Goal: Transaction & Acquisition: Purchase product/service

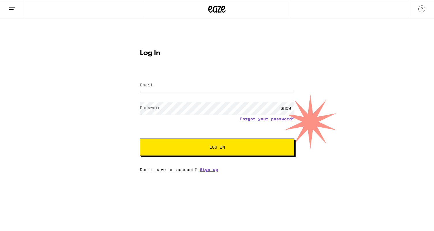
type input "[PERSON_NAME][EMAIL_ADDRESS][DOMAIN_NAME]"
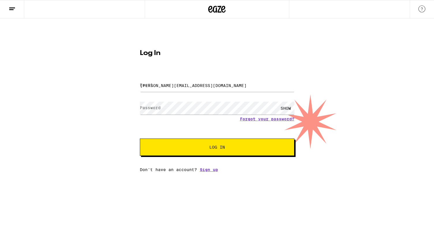
click at [203, 141] on button "Log In" at bounding box center [217, 147] width 155 height 17
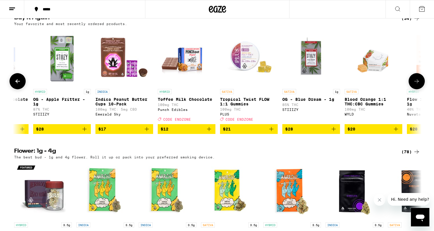
scroll to position [0, 192]
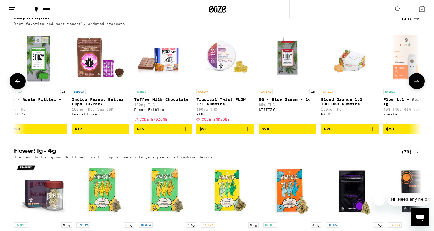
click at [310, 130] on icon "Add to bag" at bounding box center [310, 129] width 7 height 7
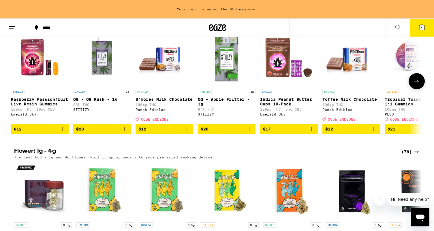
scroll to position [0, 0]
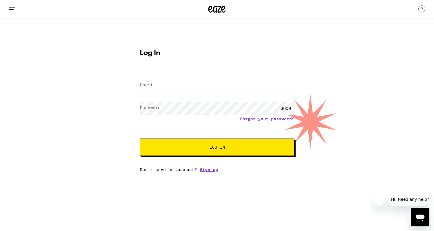
type input "[PERSON_NAME][EMAIL_ADDRESS][DOMAIN_NAME]"
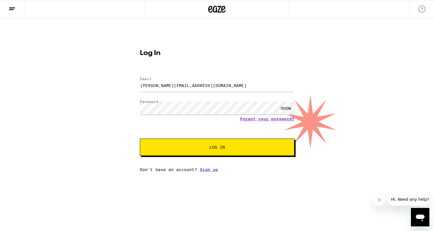
click at [217, 139] on button "Log In" at bounding box center [217, 147] width 155 height 17
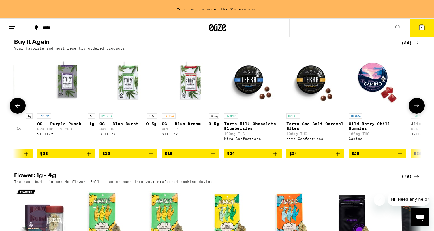
scroll to position [0, 1570]
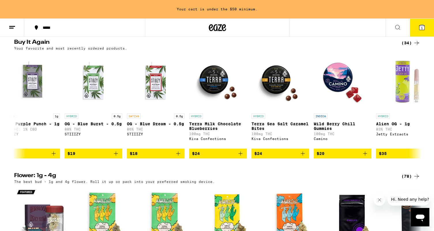
click at [398, 24] on icon at bounding box center [397, 27] width 7 height 7
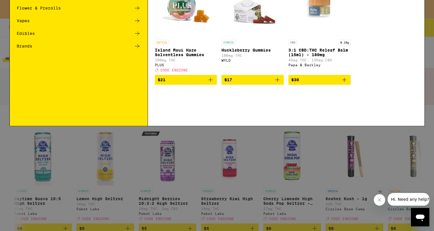
scroll to position [0, 0]
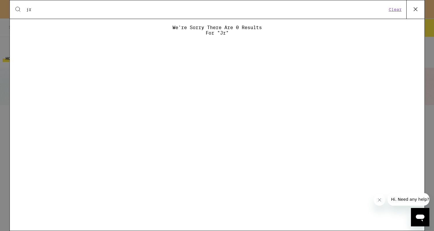
type input "j"
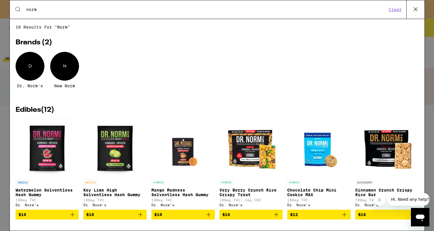
type input "norm"
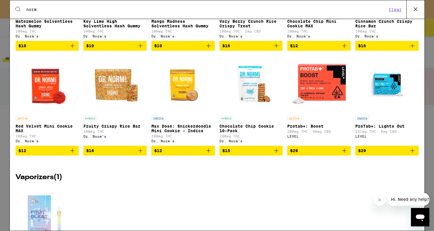
scroll to position [170, 0]
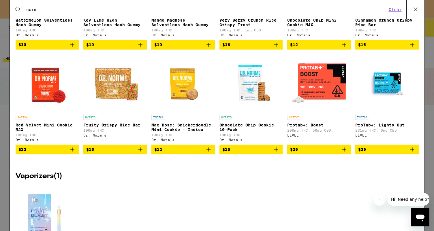
click at [278, 153] on icon "Add to bag" at bounding box center [276, 149] width 7 height 7
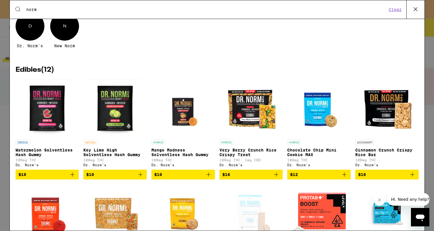
scroll to position [0, 0]
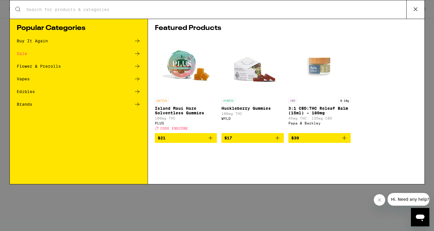
type input "[PERSON_NAME][EMAIL_ADDRESS][DOMAIN_NAME]"
click at [415, 8] on icon at bounding box center [415, 9] width 3 height 3
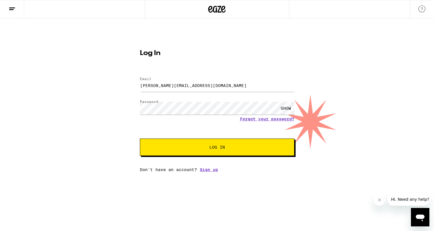
click at [215, 145] on span "Log In" at bounding box center [217, 147] width 16 height 4
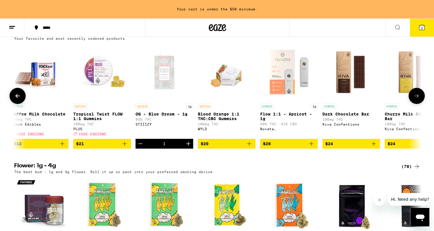
scroll to position [0, 329]
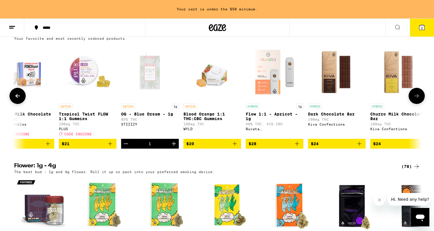
click at [174, 143] on icon "Increment" at bounding box center [174, 144] width 4 height 4
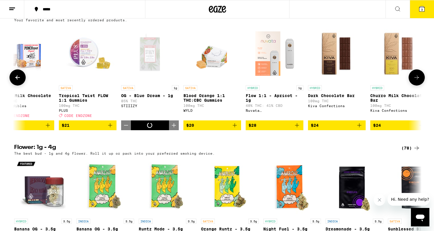
scroll to position [334, 0]
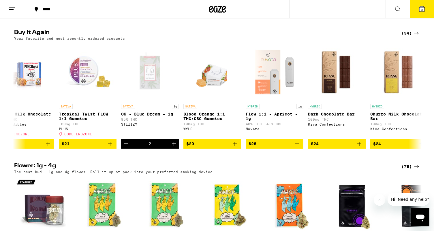
click at [424, 12] on icon at bounding box center [422, 8] width 5 height 5
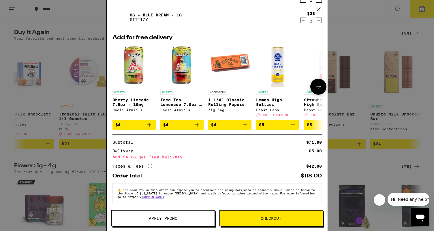
scroll to position [35, 0]
click at [149, 165] on icon "More Info" at bounding box center [150, 166] width 5 height 5
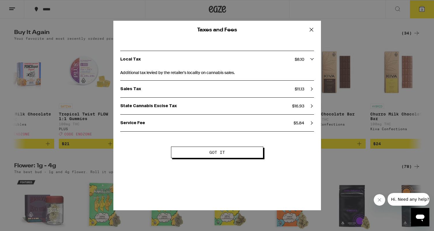
click at [310, 28] on icon at bounding box center [311, 29] width 3 height 3
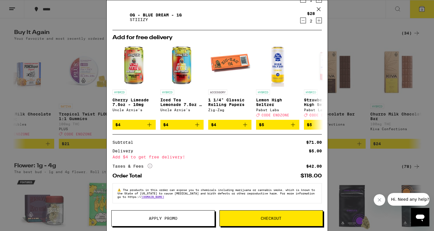
click at [275, 218] on span "Checkout" at bounding box center [271, 219] width 21 height 4
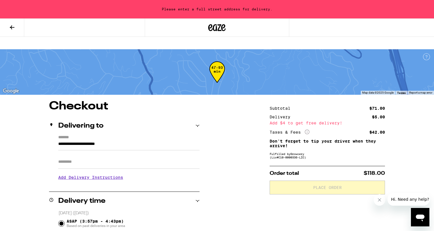
click at [6, 29] on button at bounding box center [12, 28] width 24 height 18
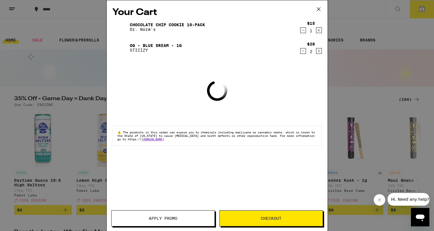
click at [320, 6] on icon at bounding box center [318, 9] width 9 height 9
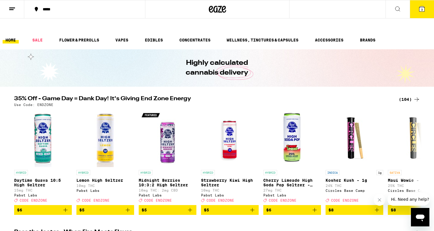
click at [394, 8] on button at bounding box center [398, 9] width 24 height 18
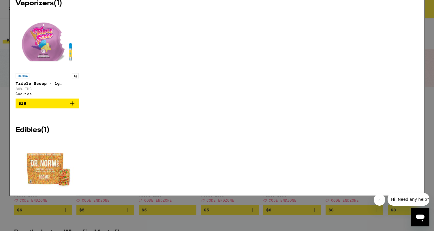
type input "["
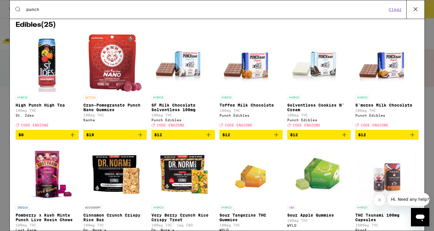
scroll to position [87, 0]
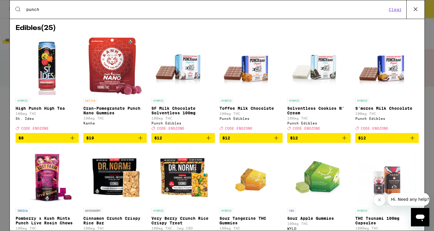
type input "punch"
click at [416, 7] on icon at bounding box center [415, 9] width 9 height 9
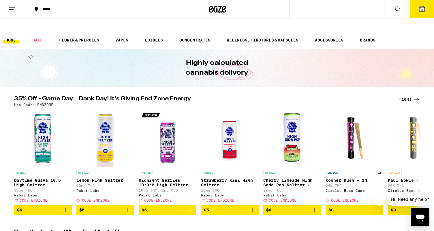
click at [421, 11] on span "3" at bounding box center [422, 9] width 2 height 3
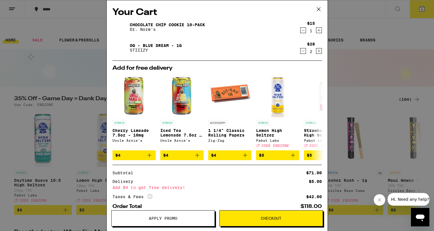
click at [272, 219] on span "Checkout" at bounding box center [271, 219] width 21 height 4
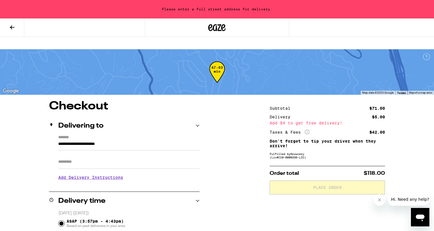
click at [128, 141] on input "**********" at bounding box center [128, 146] width 141 height 10
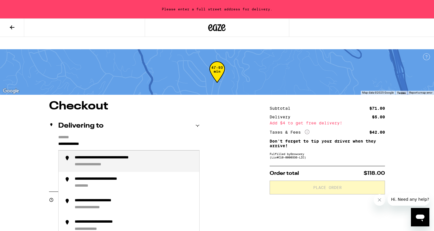
click at [130, 156] on div "**********" at bounding box center [135, 162] width 120 height 12
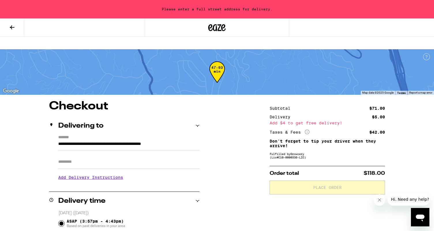
type input "**********"
click at [107, 171] on h3 "Add Delivery Instructions" at bounding box center [128, 177] width 141 height 13
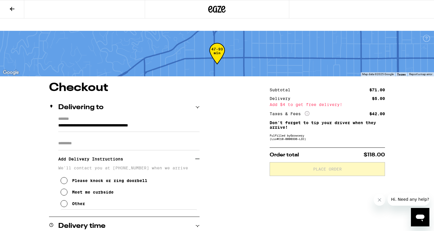
click at [64, 201] on icon at bounding box center [64, 204] width 7 height 7
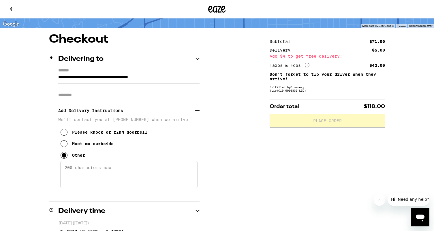
scroll to position [49, 0]
click at [145, 89] on input "Apt/Suite" at bounding box center [128, 95] width 141 height 14
type input "***"
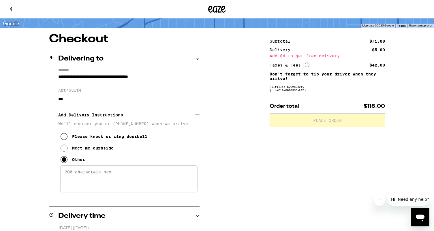
click at [97, 168] on textarea "Enter any other delivery instructions you want driver to know" at bounding box center [128, 179] width 137 height 27
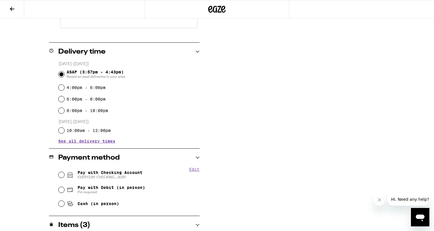
scroll to position [216, 0]
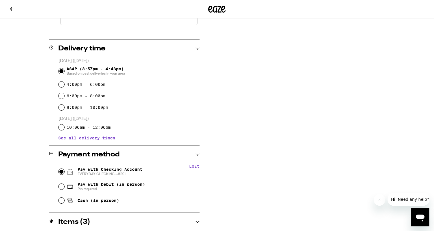
click at [63, 169] on input "Pay with Checking Account EVERYDAY CHECKING ...8291" at bounding box center [62, 172] width 6 height 6
radio input "true"
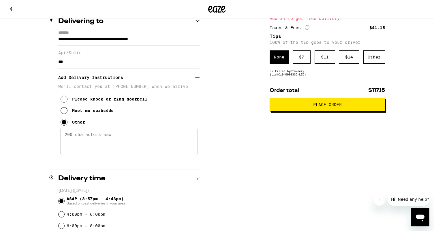
scroll to position [84, 0]
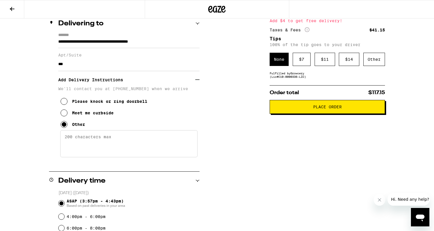
click at [134, 131] on textarea "Enter any other delivery instructions you want driver to know" at bounding box center [128, 143] width 137 height 27
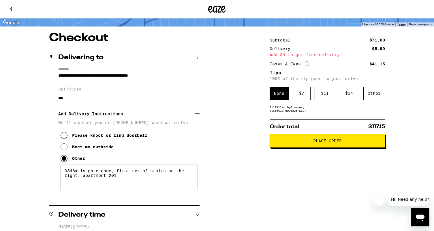
scroll to position [0, 0]
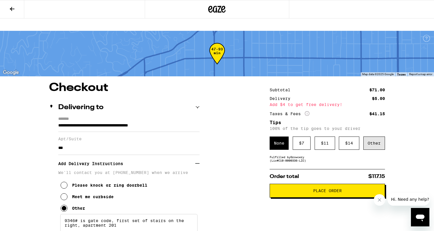
type textarea "9346# is gate code, first set of stairs on the right, apartment 201"
click at [375, 137] on div "Other" at bounding box center [375, 143] width 22 height 13
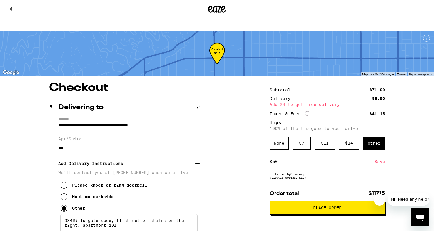
type input "5"
type input "4"
click at [340, 206] on span "Place Order" at bounding box center [327, 208] width 29 height 4
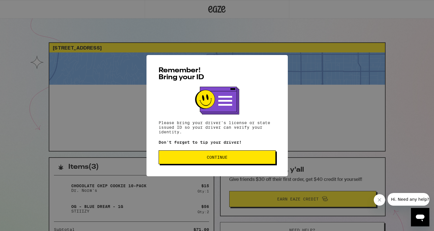
click at [247, 152] on button "Continue" at bounding box center [217, 158] width 117 height 14
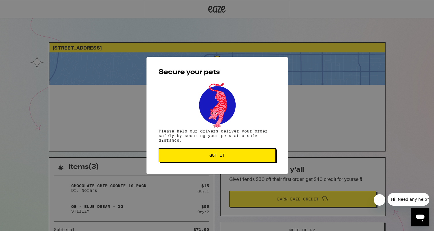
click at [243, 157] on span "Got it" at bounding box center [217, 155] width 107 height 4
